Goal: Check status: Check status

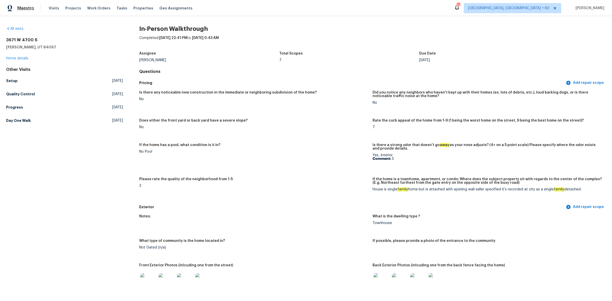
scroll to position [160, 0]
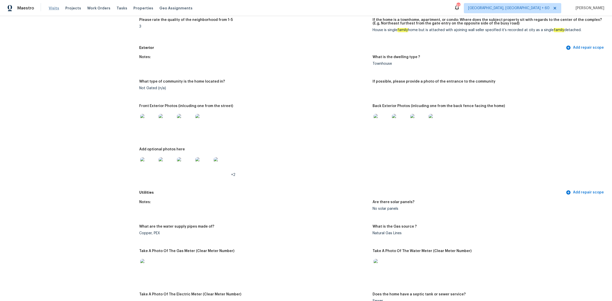
click at [49, 8] on span "Visits" at bounding box center [54, 8] width 10 height 5
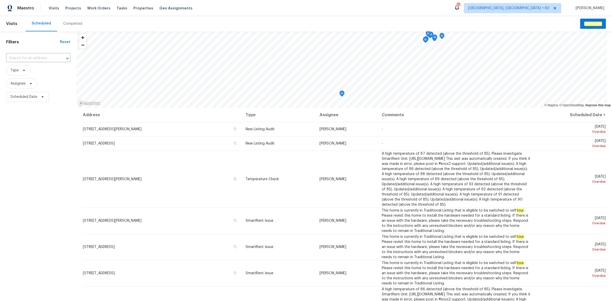
click at [72, 24] on div "Completed" at bounding box center [72, 23] width 19 height 5
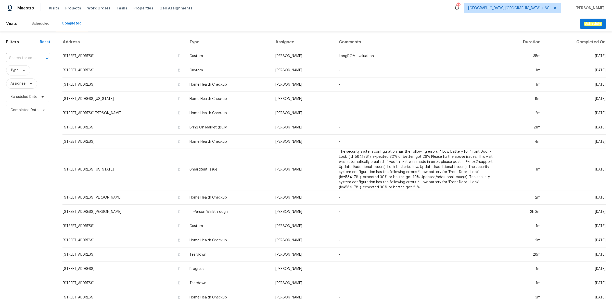
click at [27, 61] on input "text" at bounding box center [21, 58] width 30 height 8
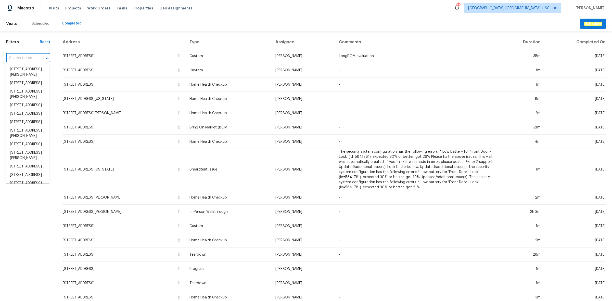
paste input "[STREET_ADDRESS]"
type input "[STREET_ADDRESS]"
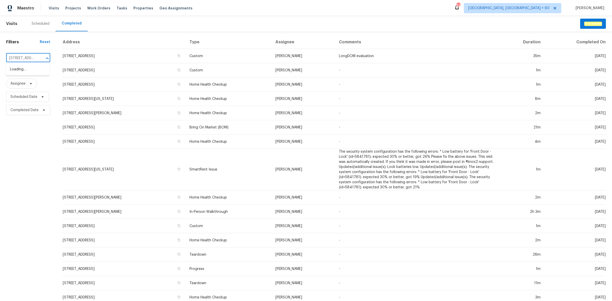
scroll to position [0, 34]
click at [22, 71] on li "[STREET_ADDRESS]" at bounding box center [28, 69] width 44 height 8
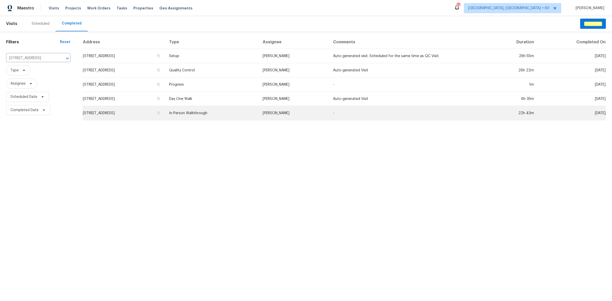
click at [233, 111] on td "In-Person Walkthrough" at bounding box center [212, 113] width 94 height 14
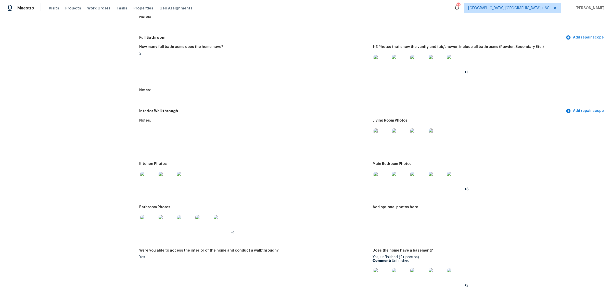
scroll to position [574, 0]
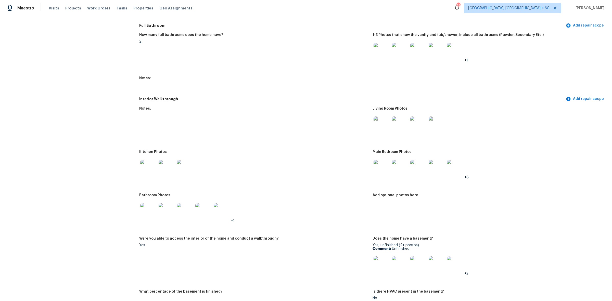
click at [383, 165] on img at bounding box center [382, 168] width 16 height 16
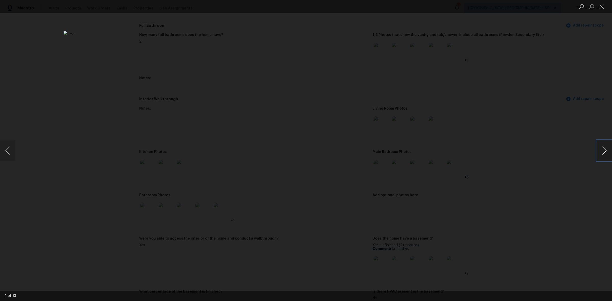
click at [606, 149] on button "Next image" at bounding box center [604, 151] width 15 height 20
click at [603, 151] on button "Next image" at bounding box center [604, 151] width 15 height 20
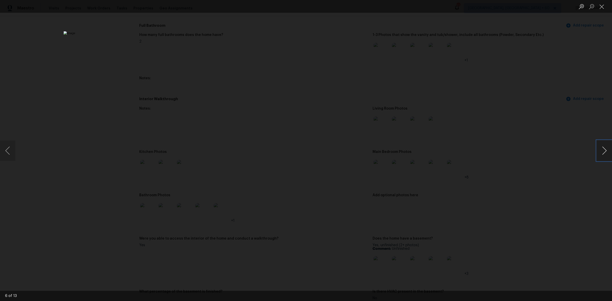
click at [603, 151] on button "Next image" at bounding box center [604, 151] width 15 height 20
click at [601, 152] on button "Next image" at bounding box center [604, 151] width 15 height 20
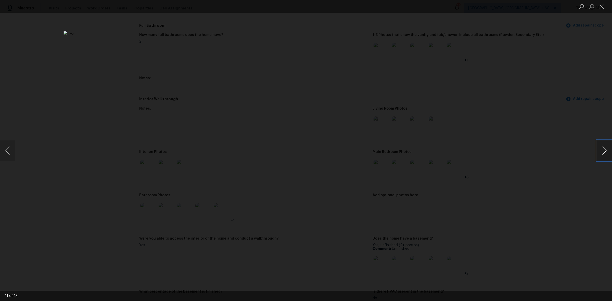
click at [601, 152] on button "Next image" at bounding box center [604, 151] width 15 height 20
click at [597, 153] on button "Next image" at bounding box center [604, 151] width 15 height 20
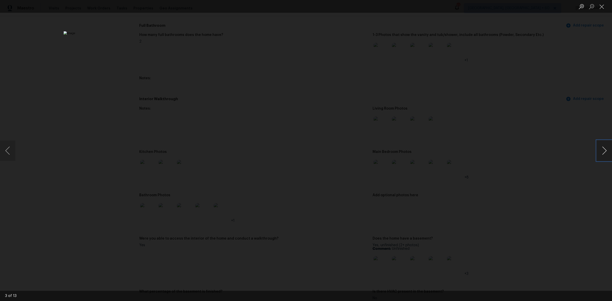
click at [597, 153] on button "Next image" at bounding box center [604, 151] width 15 height 20
click at [595, 155] on div "Lightbox" at bounding box center [306, 150] width 612 height 301
